Goal: Task Accomplishment & Management: Complete application form

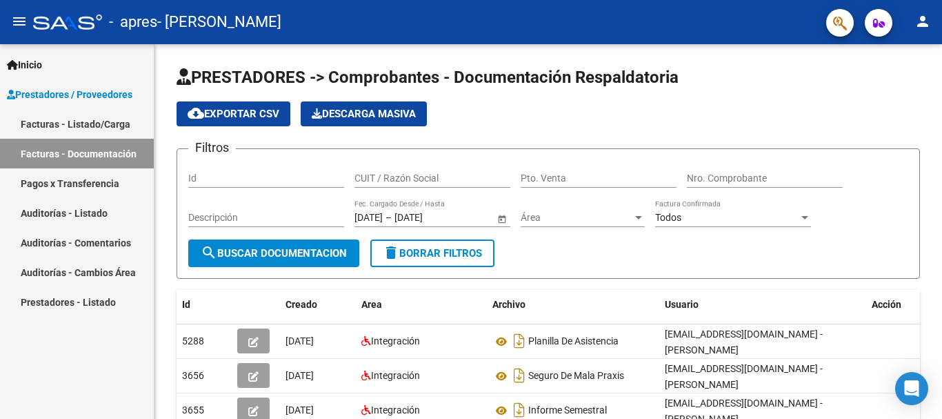
click at [117, 126] on link "Facturas - Listado/Carga" at bounding box center [77, 124] width 154 height 30
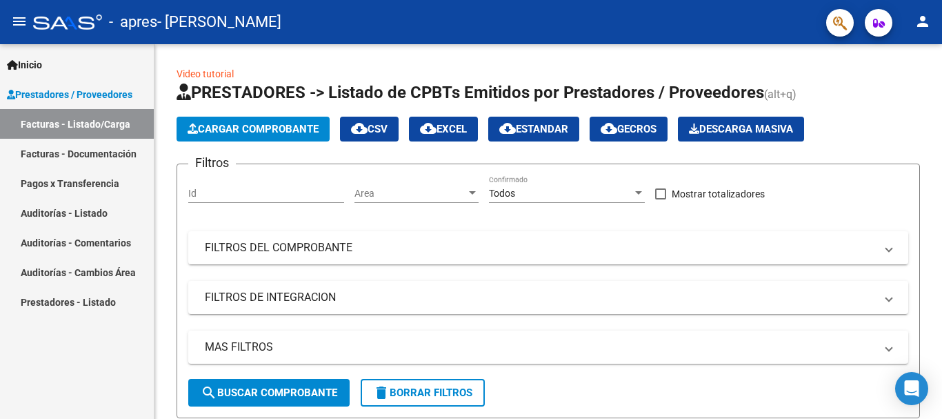
click at [94, 93] on span "Prestadores / Proveedores" at bounding box center [69, 94] width 125 height 15
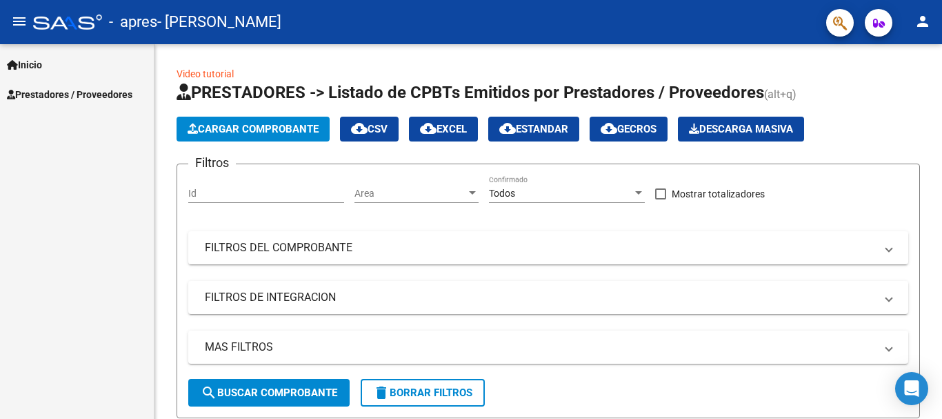
click at [94, 93] on span "Prestadores / Proveedores" at bounding box center [69, 94] width 125 height 15
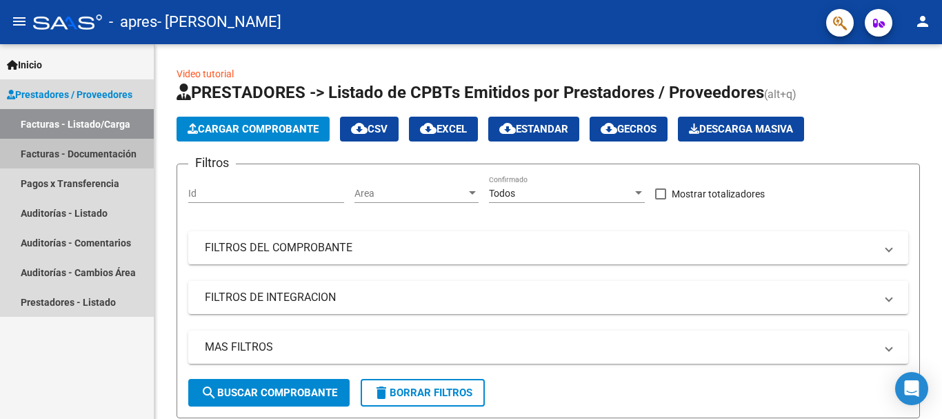
click at [88, 161] on link "Facturas - Documentación" at bounding box center [77, 154] width 154 height 30
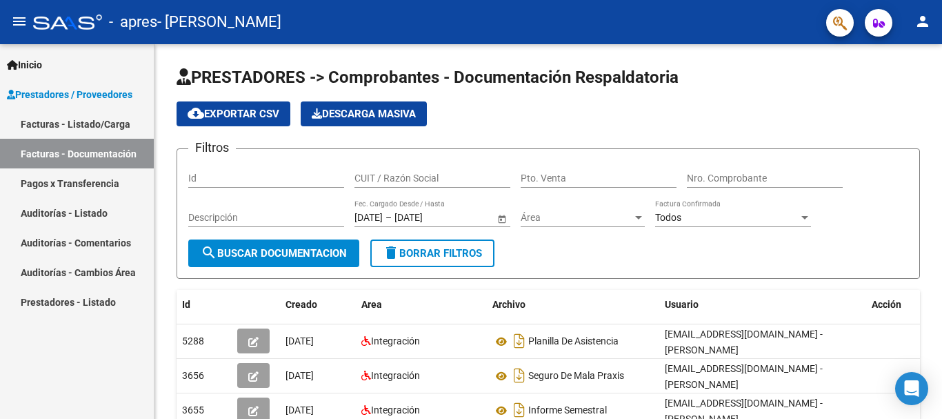
click at [39, 69] on span "Inicio" at bounding box center [24, 64] width 35 height 15
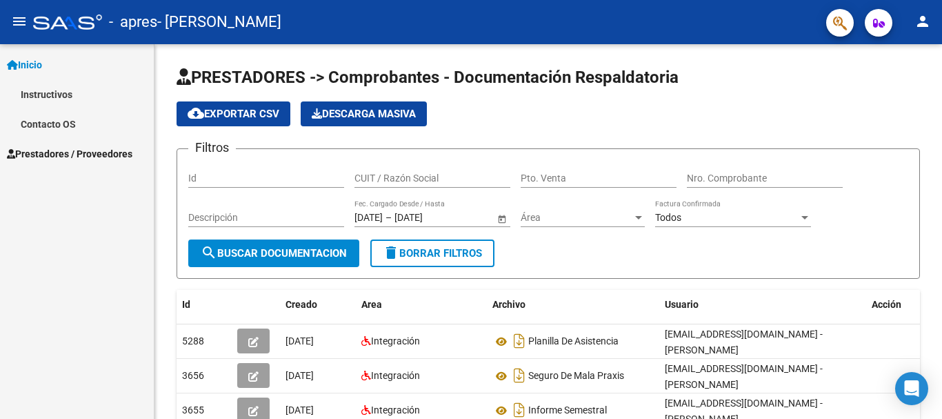
click at [48, 146] on span "Prestadores / Proveedores" at bounding box center [69, 153] width 125 height 15
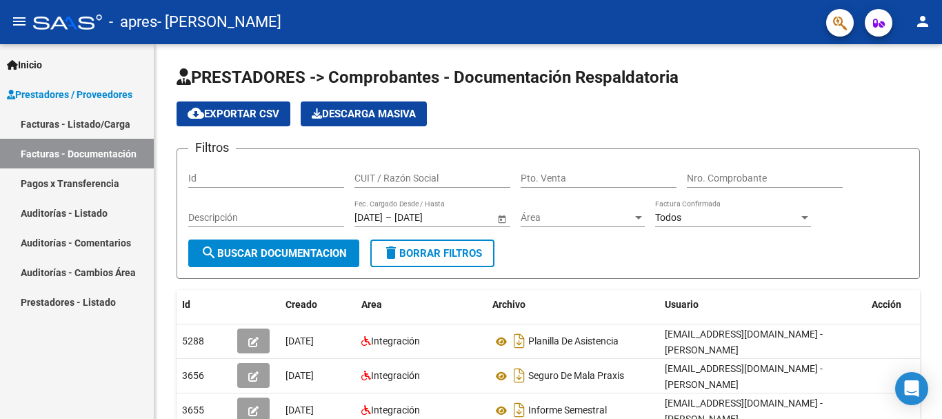
click at [82, 119] on link "Facturas - Listado/Carga" at bounding box center [77, 124] width 154 height 30
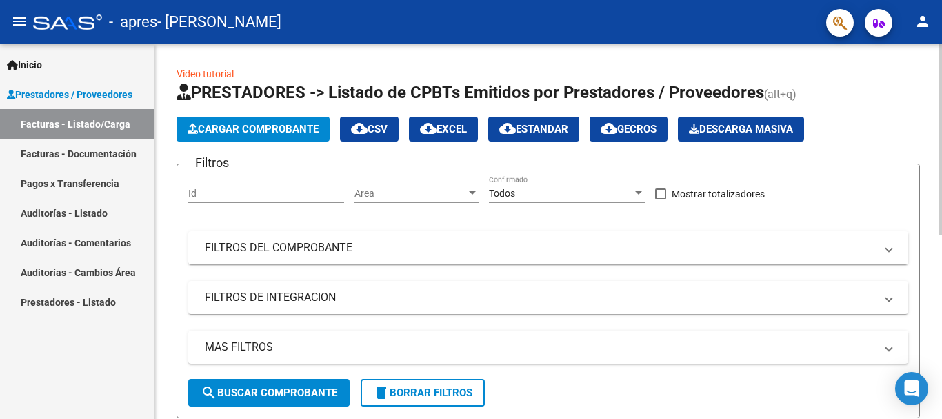
click at [248, 130] on span "Cargar Comprobante" at bounding box center [253, 129] width 131 height 12
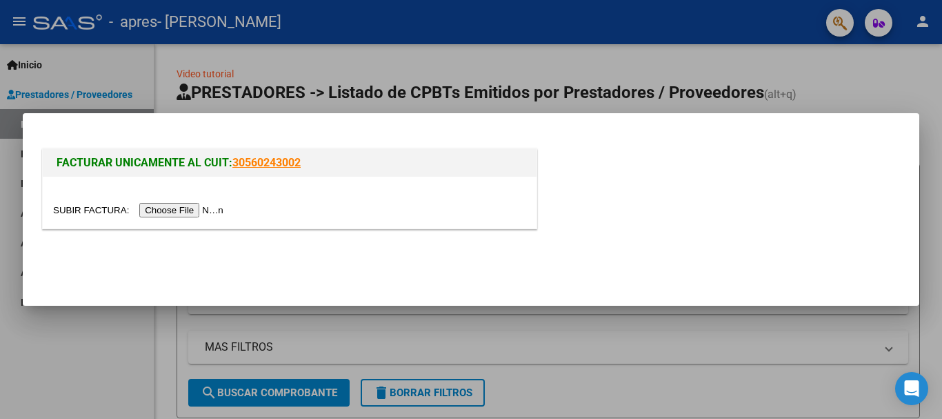
click at [206, 208] on input "file" at bounding box center [140, 210] width 174 height 14
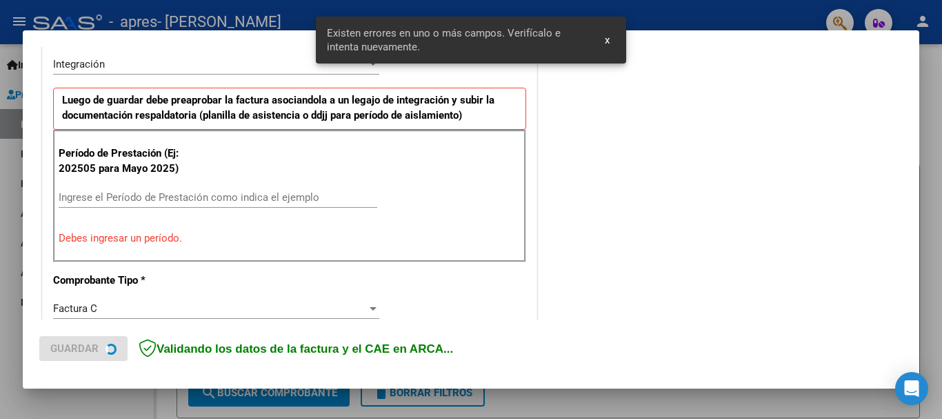
scroll to position [344, 0]
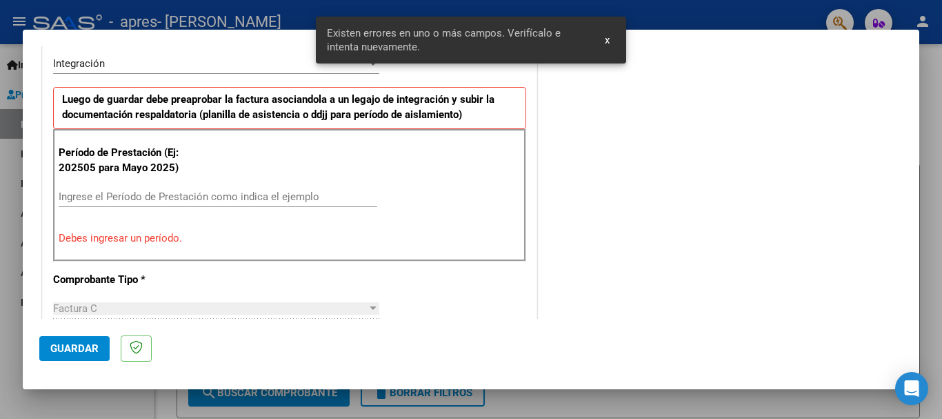
click at [123, 194] on input "Ingrese el Período de Prestación como indica el ejemplo" at bounding box center [218, 196] width 319 height 12
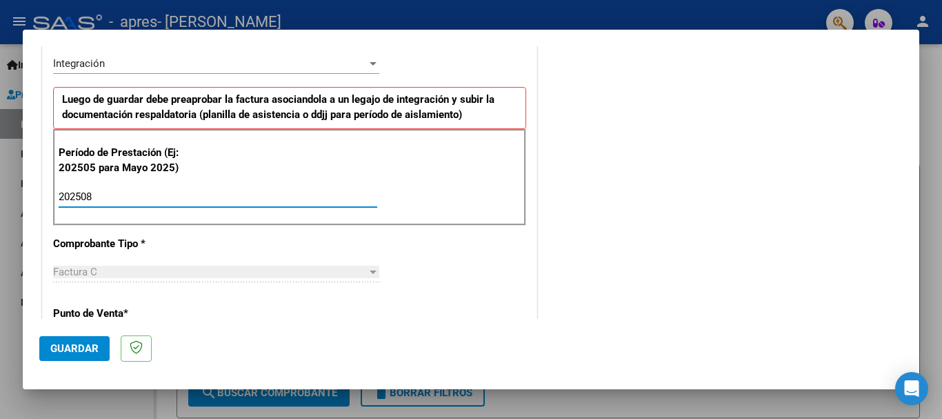
type input "202508"
drag, startPoint x: 263, startPoint y: 276, endPoint x: 268, endPoint y: 269, distance: 8.8
click at [268, 269] on div "Factura C Seleccionar Tipo" at bounding box center [216, 271] width 326 height 21
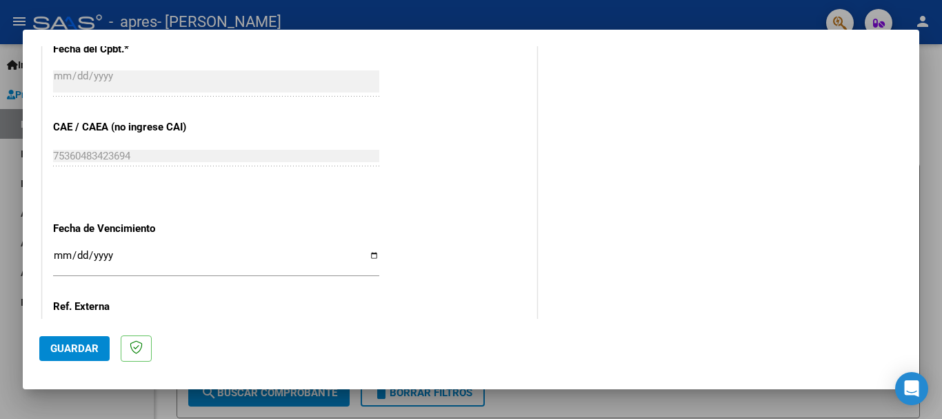
scroll to position [941, 0]
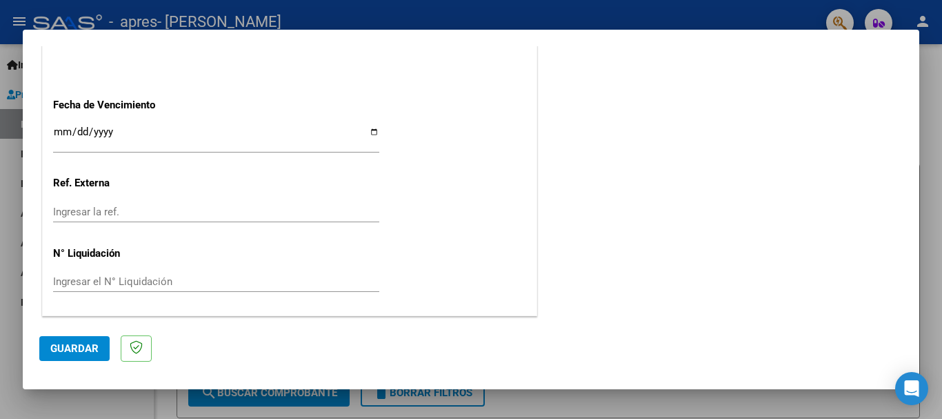
click at [88, 339] on button "Guardar" at bounding box center [74, 348] width 70 height 25
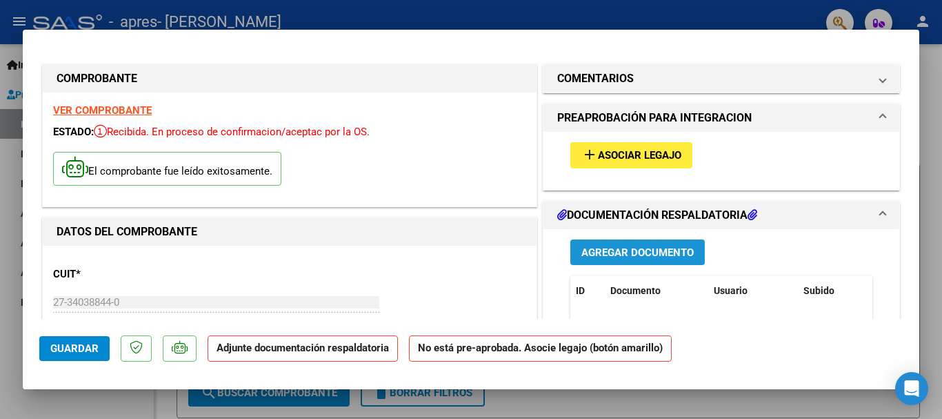
click at [661, 252] on span "Agregar Documento" at bounding box center [637, 252] width 112 height 12
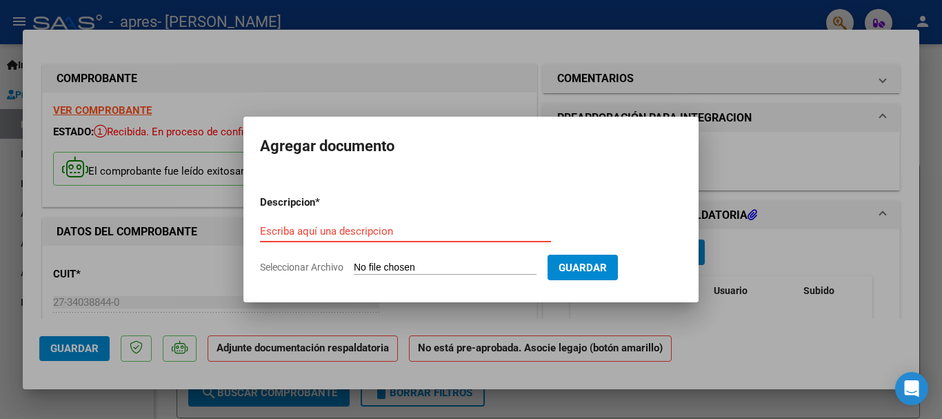
click at [416, 267] on input "Seleccionar Archivo" at bounding box center [445, 267] width 183 height 13
type input "C:\fakepath\WhatsApp Image [DATE] 15.11.31.jpeg"
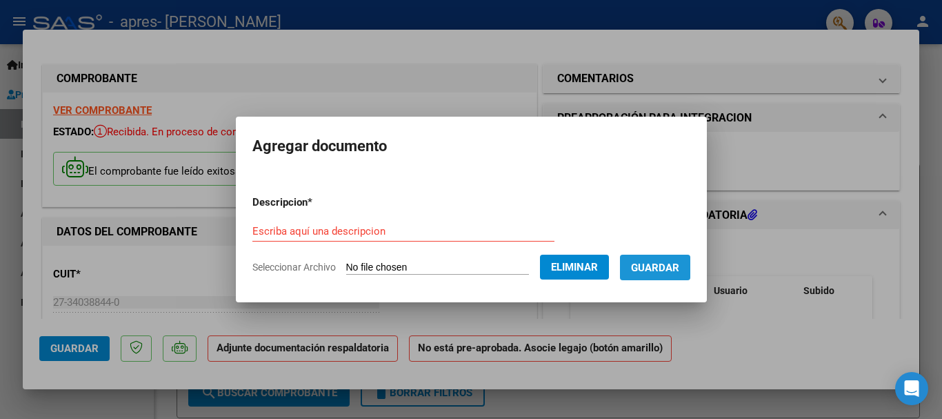
click at [681, 257] on button "Guardar" at bounding box center [655, 267] width 70 height 26
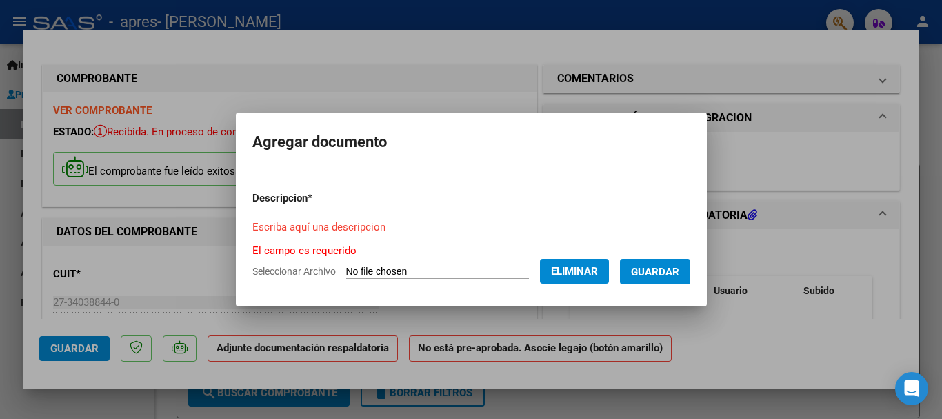
click at [435, 232] on input "Escriba aquí una descripcion" at bounding box center [403, 227] width 302 height 12
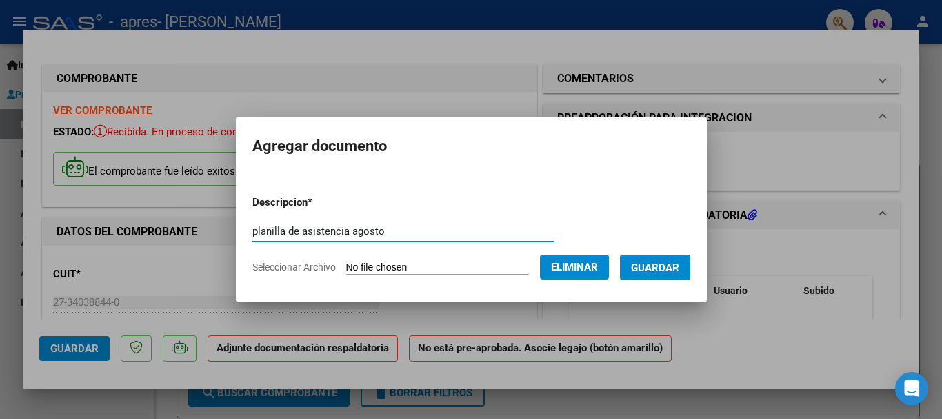
type input "planilla de asistencia agosto"
click at [667, 263] on span "Guardar" at bounding box center [655, 267] width 48 height 12
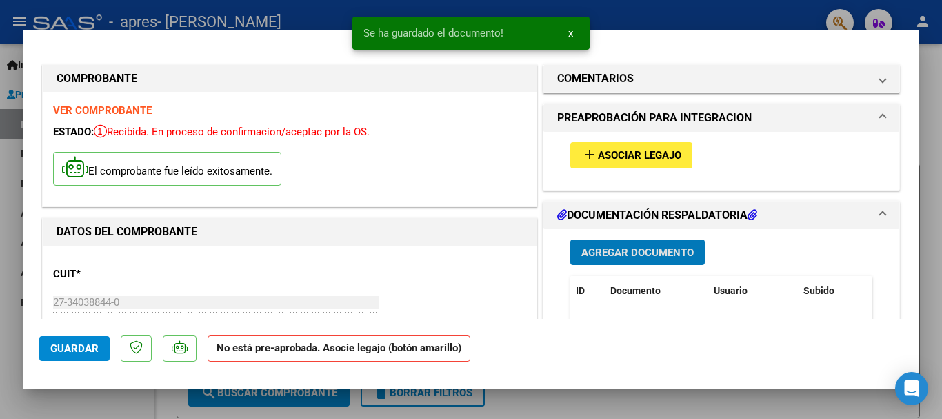
click at [615, 158] on span "Asociar Legajo" at bounding box center [639, 156] width 83 height 12
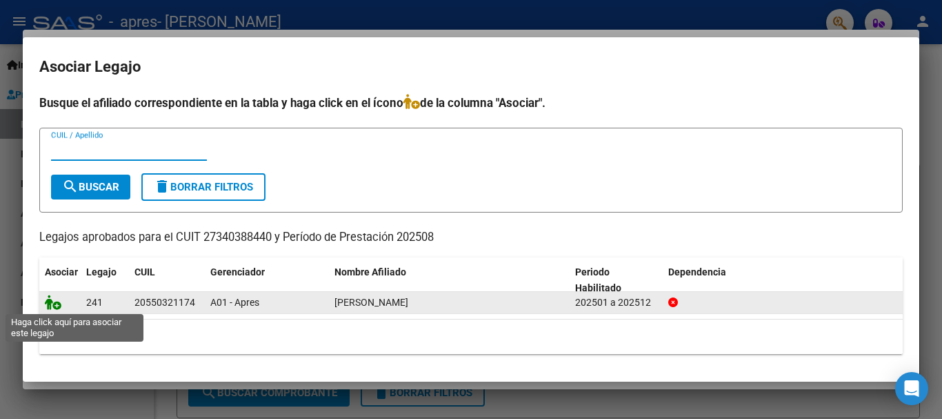
click at [55, 305] on icon at bounding box center [53, 301] width 17 height 15
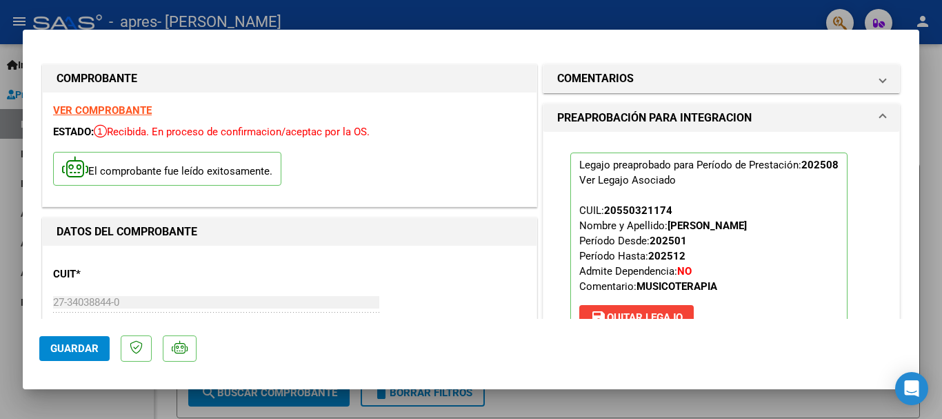
click at [81, 349] on span "Guardar" at bounding box center [74, 348] width 48 height 12
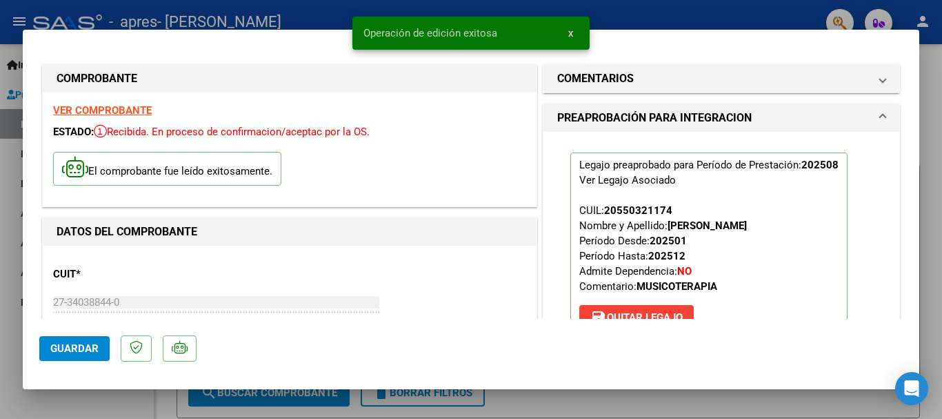
click at [733, 18] on div at bounding box center [471, 209] width 942 height 419
